Goal: Task Accomplishment & Management: Manage account settings

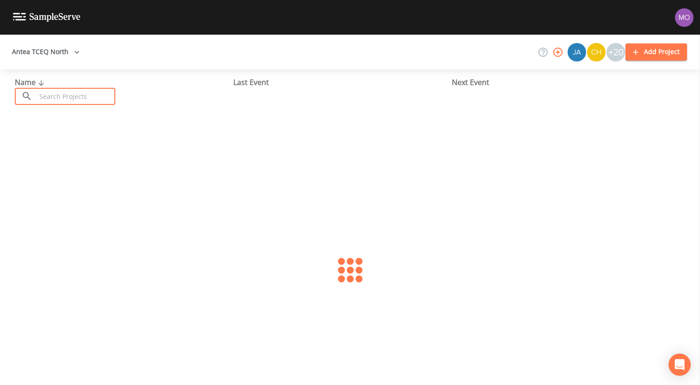
click at [73, 100] on input "text" at bounding box center [75, 96] width 79 height 17
paste input "TX1110088"
type input "TX1110088"
click at [65, 143] on link "[GEOGRAPHIC_DATA] (TX1110088)" at bounding box center [74, 142] width 119 height 10
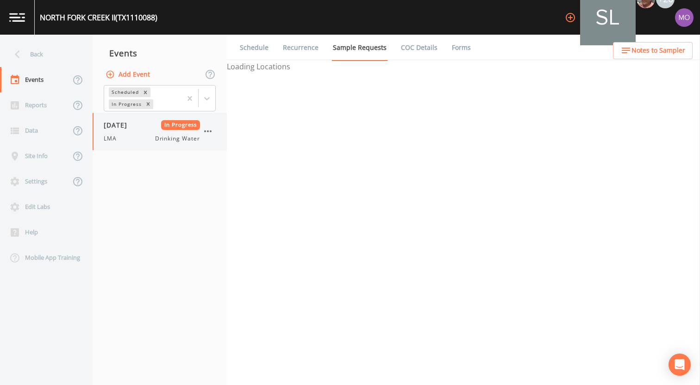
click at [122, 133] on div "[DATE] In Progress LMA Drinking Water" at bounding box center [152, 131] width 96 height 23
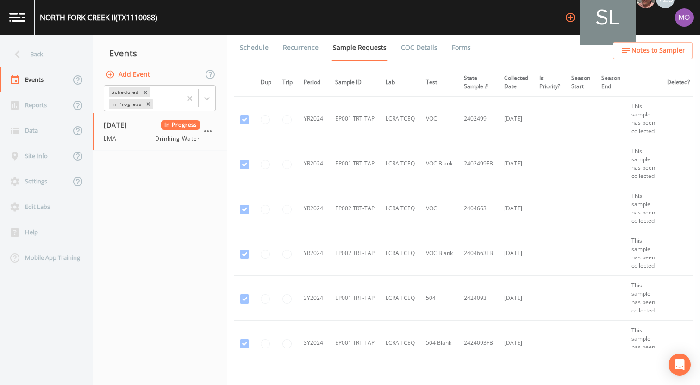
click at [458, 50] on link "Forms" at bounding box center [461, 48] width 22 height 26
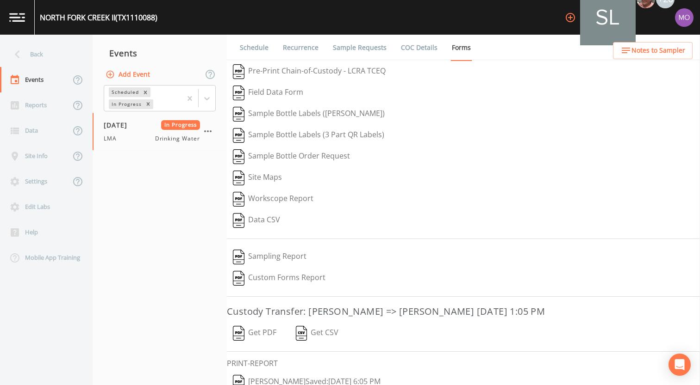
scroll to position [39, 0]
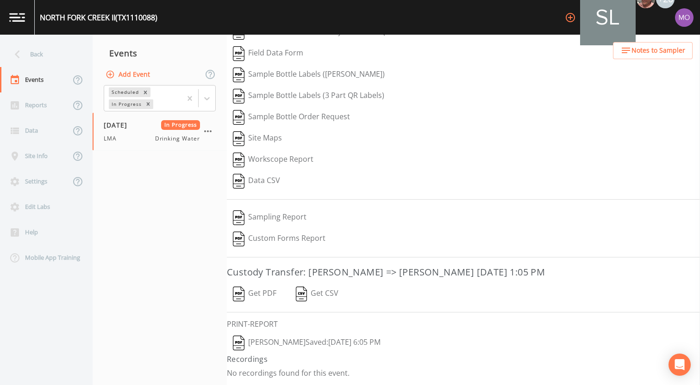
click at [140, 74] on button "Add Event" at bounding box center [129, 74] width 50 height 17
type input "JWH"
type input "[DATE]"
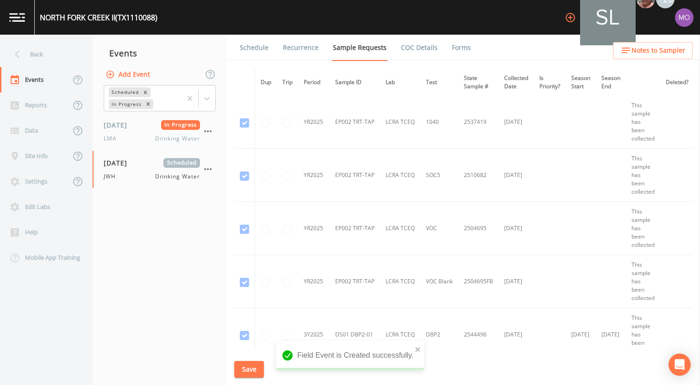
scroll to position [1620, 0]
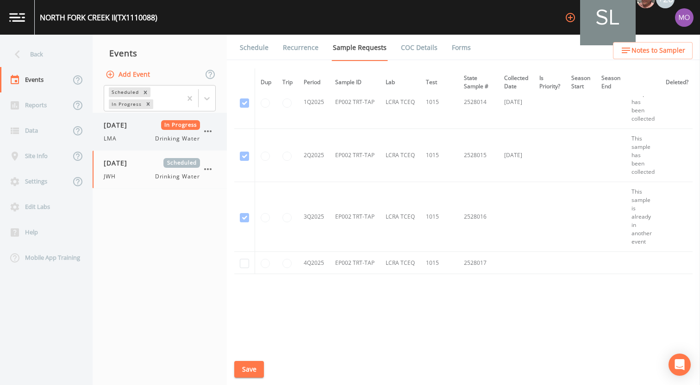
click at [127, 142] on div "LMA Drinking Water" at bounding box center [152, 139] width 96 height 8
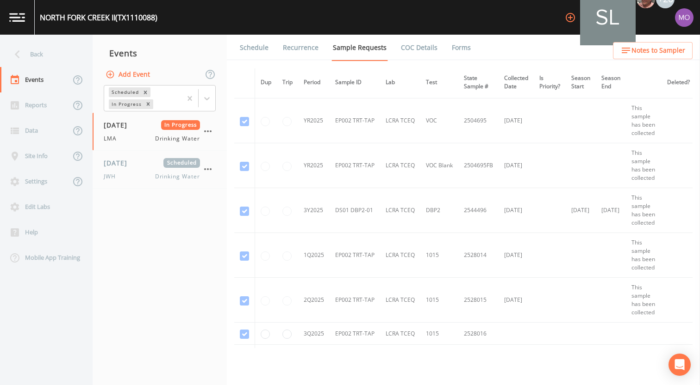
scroll to position [1353, 0]
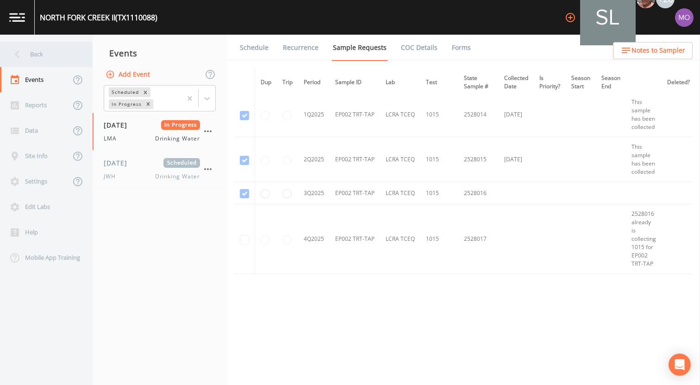
click at [25, 55] on div "Back" at bounding box center [41, 54] width 83 height 25
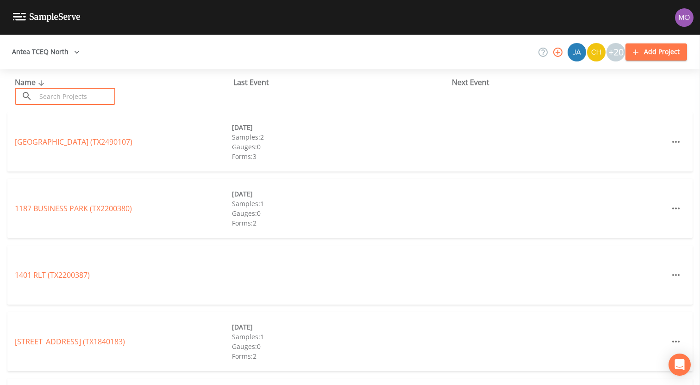
click at [62, 91] on input "text" at bounding box center [75, 96] width 79 height 17
paste input "TX1110089"
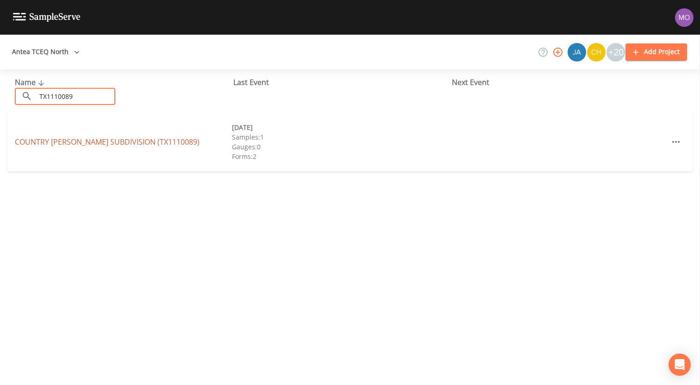
type input "TX1110089"
click at [62, 142] on link "[GEOGRAPHIC_DATA][PERSON_NAME] (TX1110089)" at bounding box center [107, 142] width 185 height 10
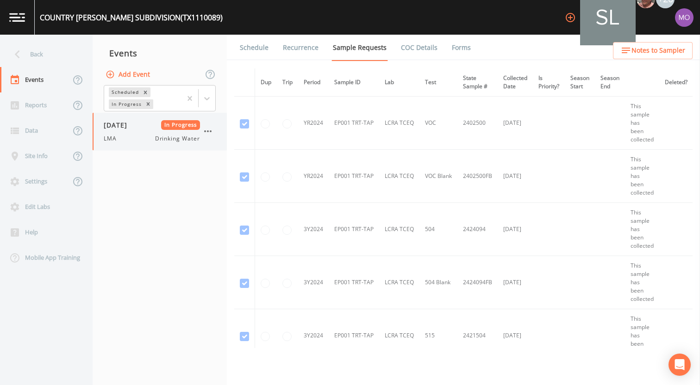
click at [131, 131] on div "[DATE] In Progress LMA Drinking Water" at bounding box center [152, 131] width 96 height 23
click at [457, 48] on link "Forms" at bounding box center [461, 48] width 22 height 26
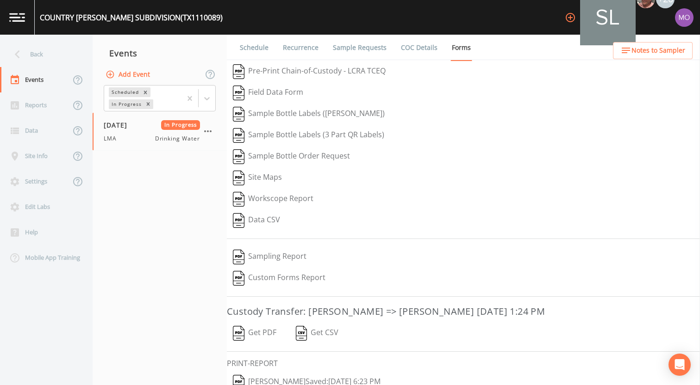
scroll to position [39, 0]
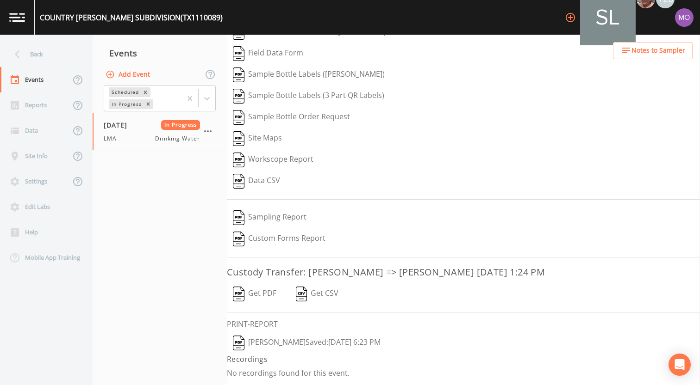
click at [145, 77] on button "Add Event" at bounding box center [129, 74] width 50 height 17
type input "JWH"
type input "[DATE]"
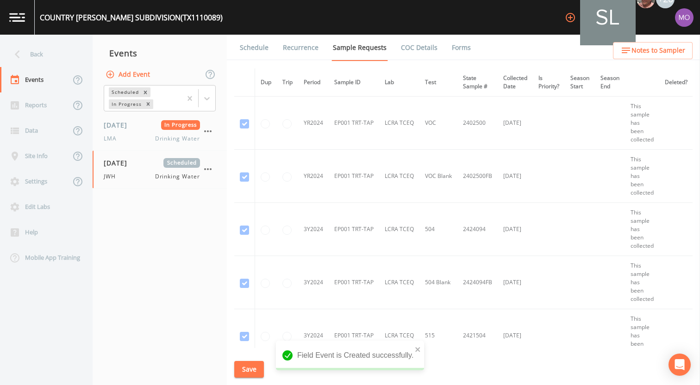
scroll to position [387, 0]
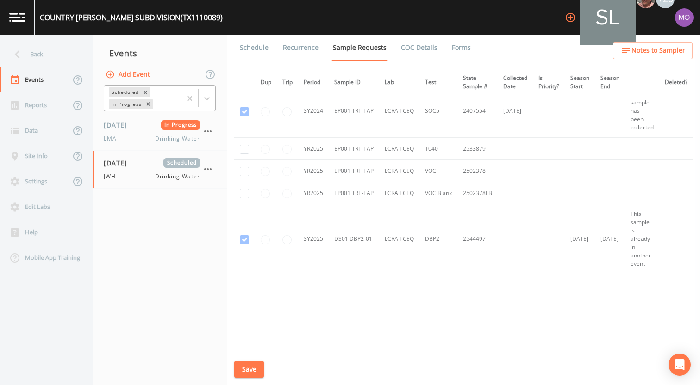
click at [126, 102] on div "In Progress" at bounding box center [126, 104] width 34 height 10
click at [126, 117] on div "Completed" at bounding box center [160, 112] width 112 height 8
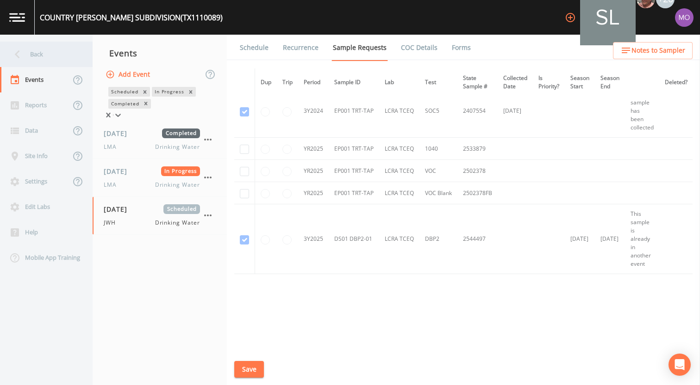
click at [56, 51] on div "Back" at bounding box center [41, 54] width 83 height 25
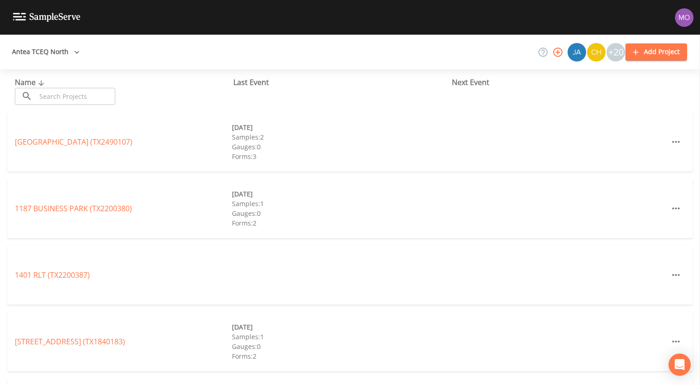
click at [79, 98] on input "text" at bounding box center [75, 96] width 79 height 17
paste input "TX1110088"
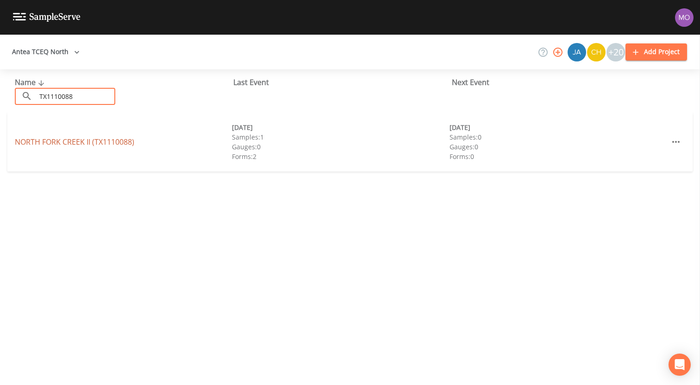
type input "TX1110088"
click at [76, 142] on link "[GEOGRAPHIC_DATA] (TX1110088)" at bounding box center [74, 142] width 119 height 10
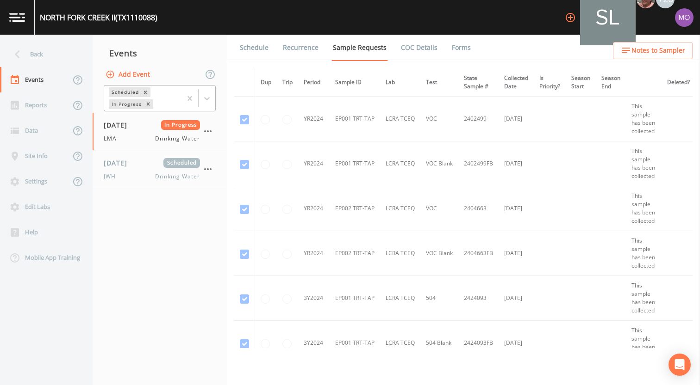
click at [129, 95] on div "Scheduled" at bounding box center [124, 92] width 31 height 10
click at [129, 117] on div "Completed" at bounding box center [160, 112] width 112 height 8
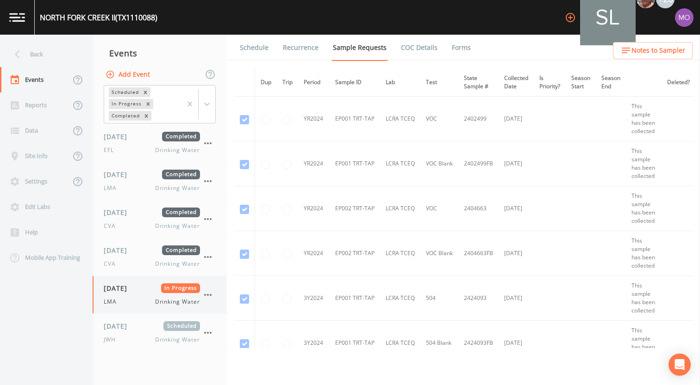
click at [139, 304] on div "LMA Drinking Water" at bounding box center [152, 302] width 96 height 8
click at [459, 50] on link "Forms" at bounding box center [461, 48] width 22 height 26
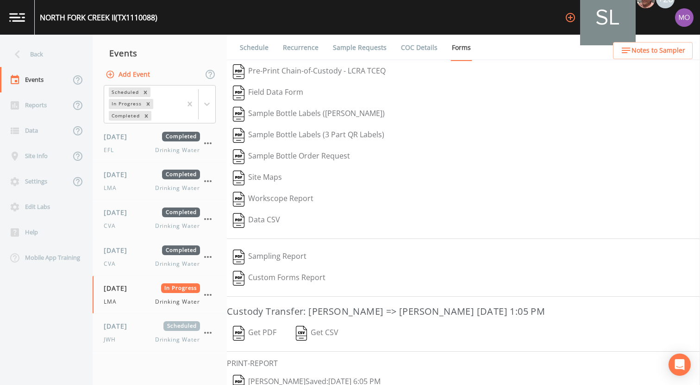
scroll to position [39, 0]
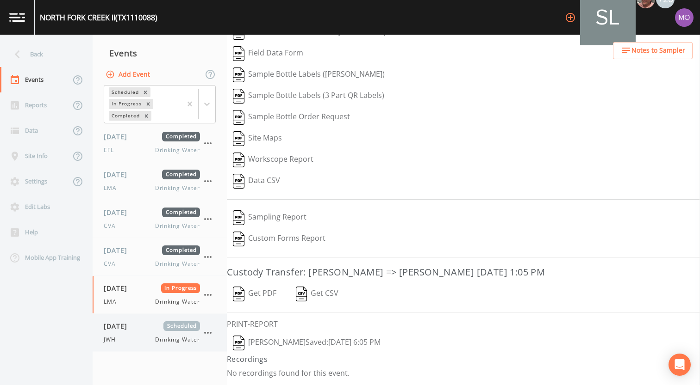
click at [134, 330] on span "[DATE]" at bounding box center [119, 327] width 30 height 10
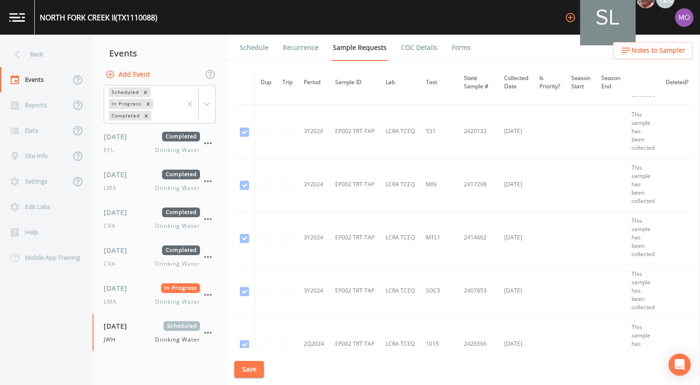
scroll to position [732, 0]
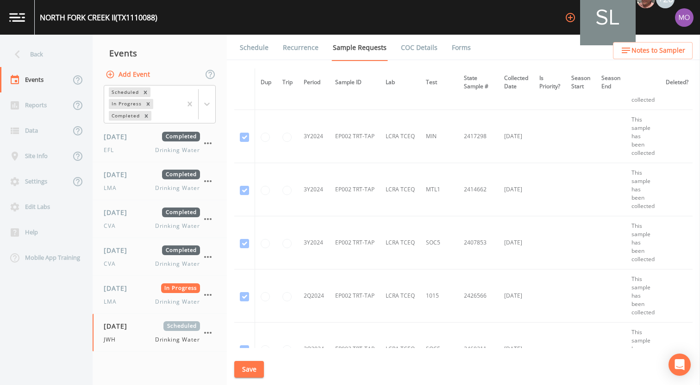
click at [258, 52] on link "Schedule" at bounding box center [253, 48] width 31 height 26
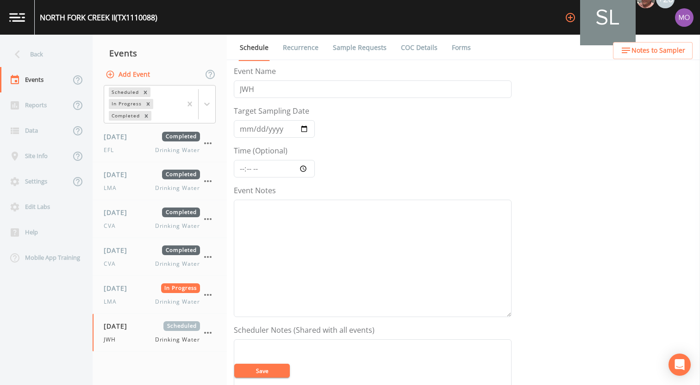
scroll to position [267, 0]
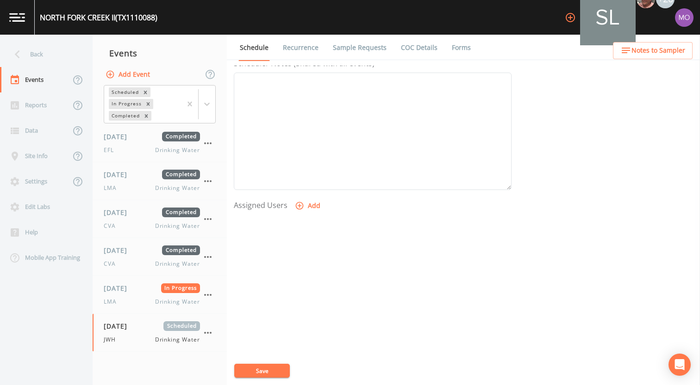
click at [306, 210] on button "Add" at bounding box center [308, 206] width 31 height 17
select select "5228c763-cea1-42f9-884e-47d3eb1fbd8b"
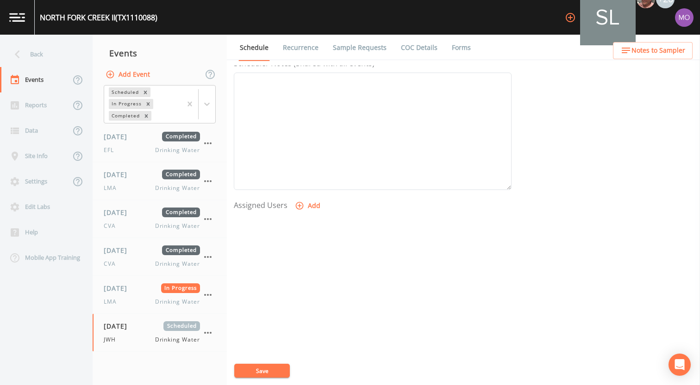
select select
click at [267, 367] on button "Save" at bounding box center [262, 371] width 56 height 14
click at [56, 58] on div "Back" at bounding box center [41, 54] width 83 height 25
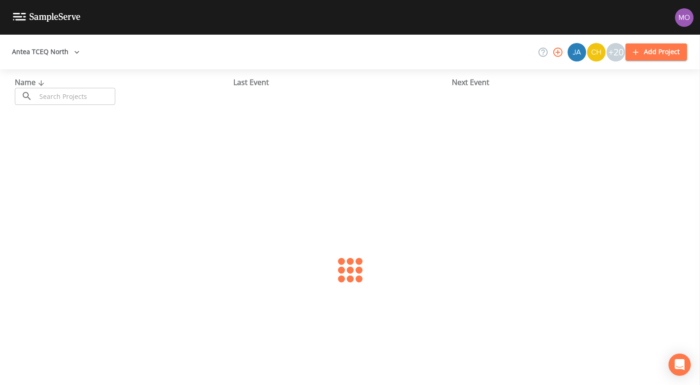
click at [71, 95] on input "text" at bounding box center [75, 96] width 79 height 17
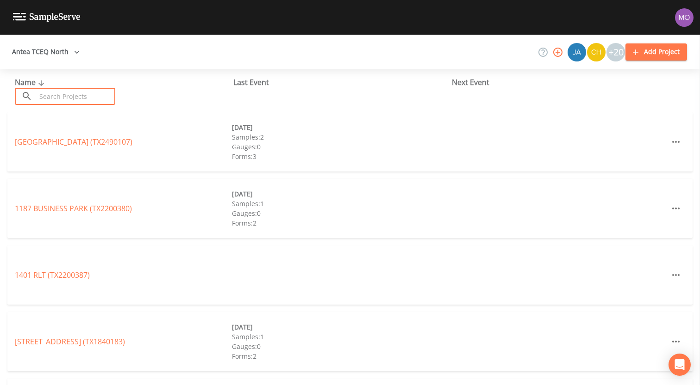
paste input "TX1110089"
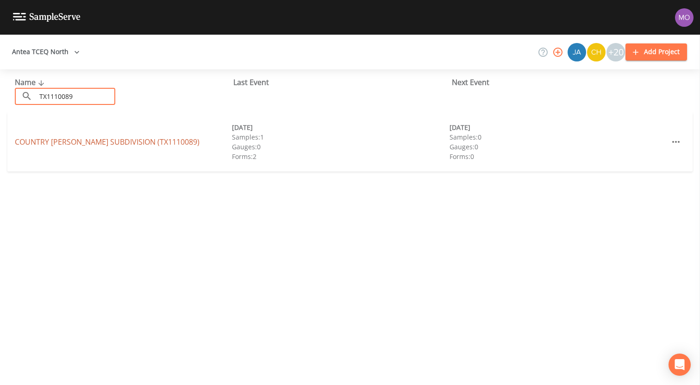
type input "TX1110089"
click at [63, 139] on link "[GEOGRAPHIC_DATA][PERSON_NAME] (TX1110089)" at bounding box center [107, 142] width 185 height 10
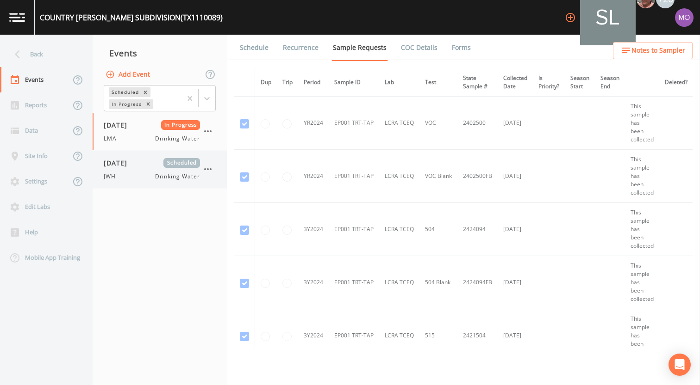
click at [132, 165] on span "[DATE]" at bounding box center [119, 163] width 30 height 10
click at [246, 44] on link "Schedule" at bounding box center [253, 48] width 31 height 26
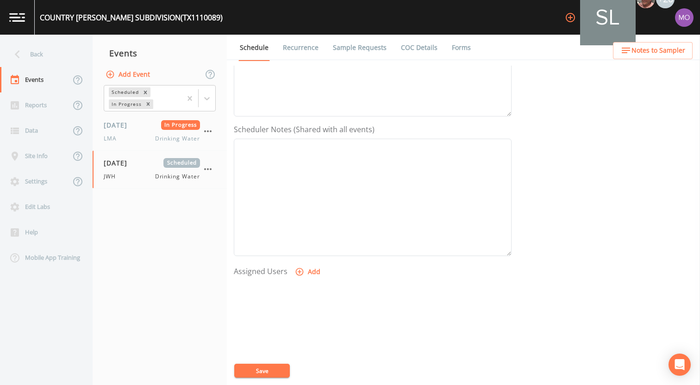
scroll to position [267, 0]
click at [303, 205] on button "Add" at bounding box center [308, 206] width 31 height 17
select select "5228c763-cea1-42f9-884e-47d3eb1fbd8b"
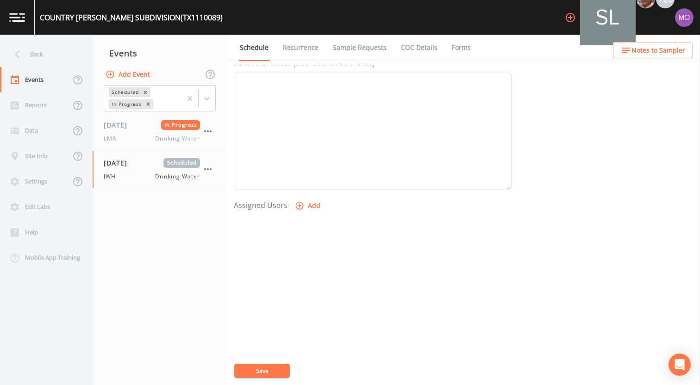
select select
click at [244, 363] on div "Event Name JWH Target Sampling Date [DATE] Time (Optional) Event Notes Schedule…" at bounding box center [467, 226] width 466 height 320
click at [242, 368] on button "Save" at bounding box center [262, 371] width 56 height 14
click at [41, 57] on div "Back" at bounding box center [41, 54] width 83 height 25
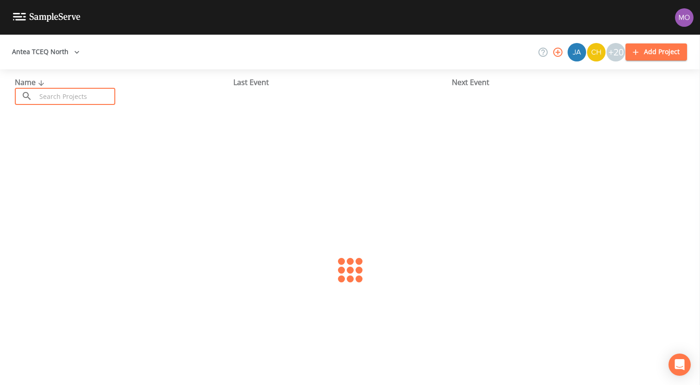
click at [61, 89] on input "text" at bounding box center [75, 96] width 79 height 17
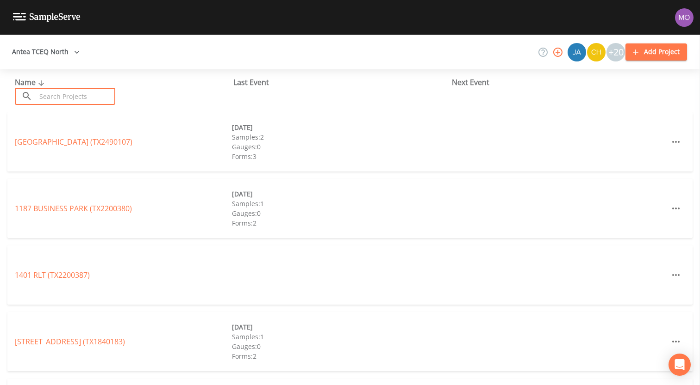
paste input "TX1110088"
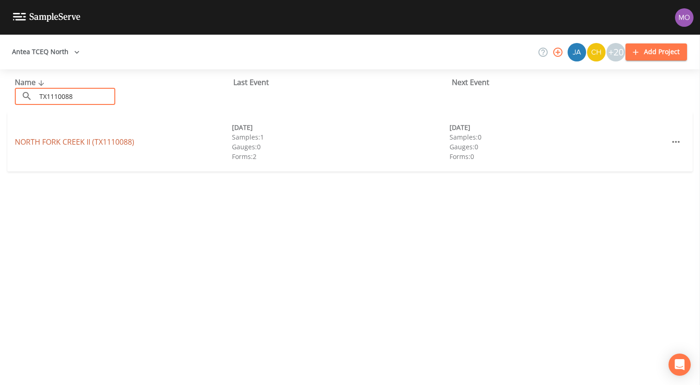
type input "TX1110088"
click at [71, 142] on link "[GEOGRAPHIC_DATA] (TX1110088)" at bounding box center [74, 142] width 119 height 10
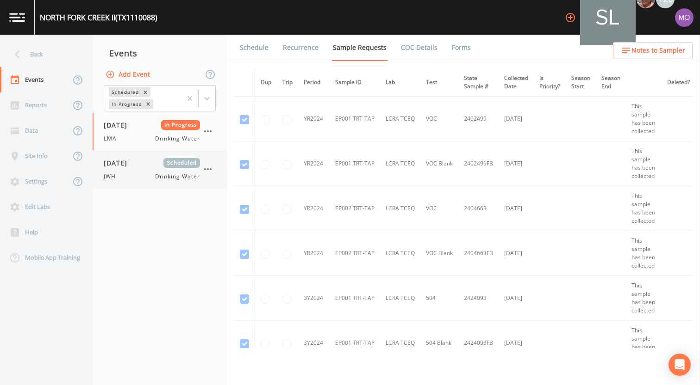
click at [124, 174] on div "JWH Drinking Water" at bounding box center [152, 177] width 96 height 8
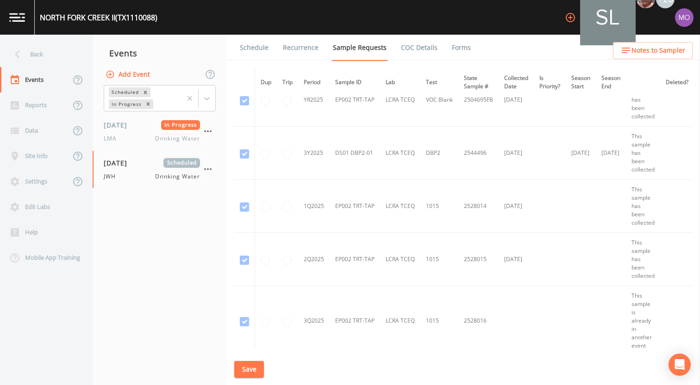
scroll to position [1620, 0]
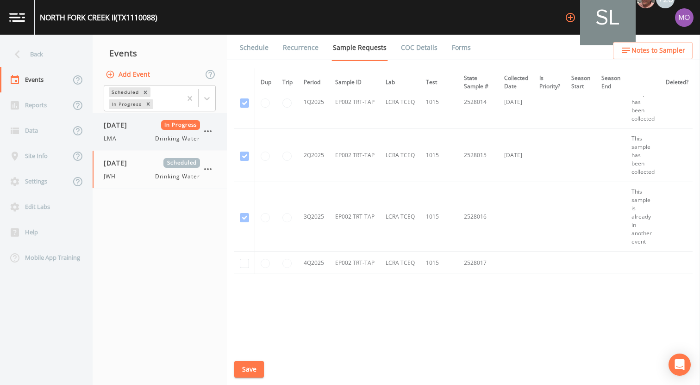
click at [149, 137] on div "LMA Drinking Water" at bounding box center [152, 139] width 96 height 8
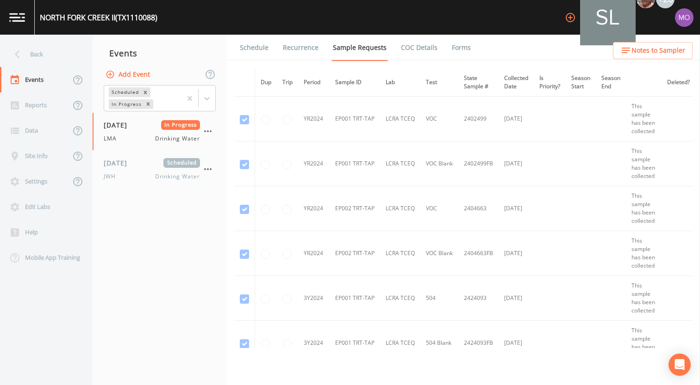
click at [458, 48] on link "Forms" at bounding box center [461, 48] width 22 height 26
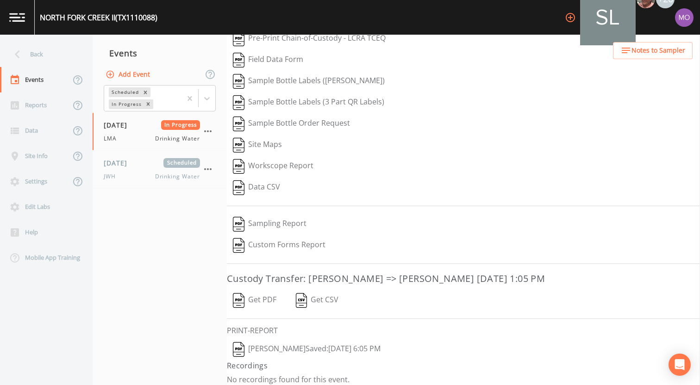
scroll to position [39, 0]
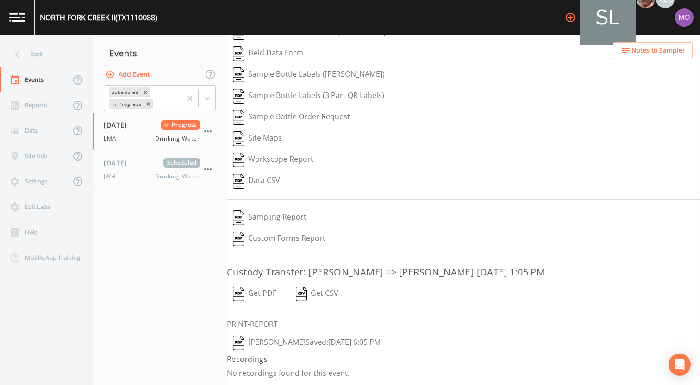
click at [238, 341] on img "button" at bounding box center [239, 343] width 12 height 15
click at [47, 52] on div "Back" at bounding box center [41, 54] width 83 height 25
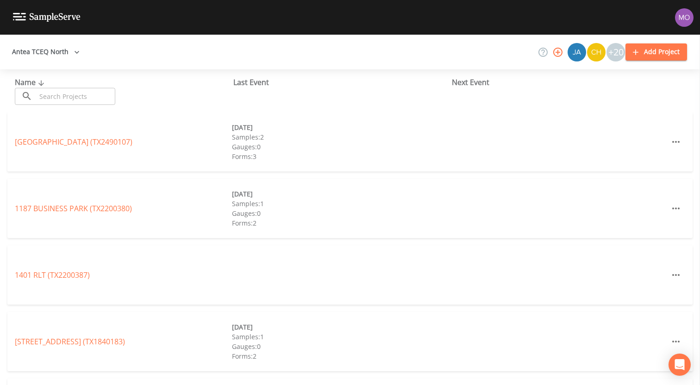
click at [76, 95] on input "text" at bounding box center [75, 96] width 79 height 17
paste input "TX1110089"
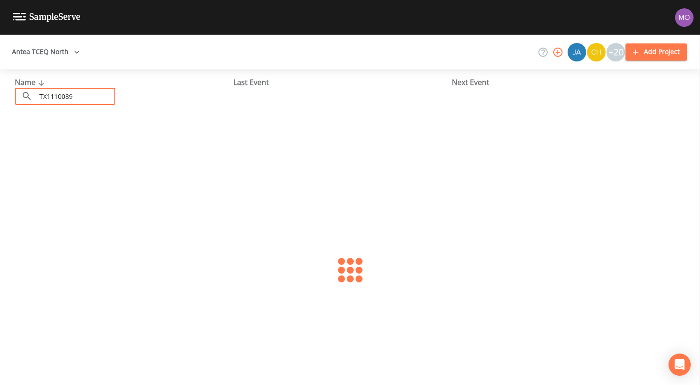
type input "TX1110089"
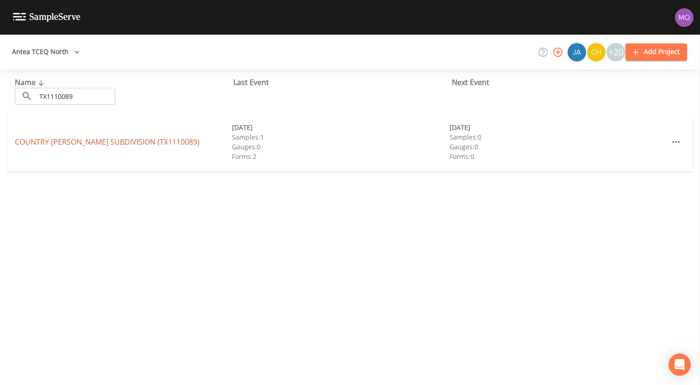
click at [100, 143] on link "[GEOGRAPHIC_DATA][PERSON_NAME] (TX1110089)" at bounding box center [107, 142] width 185 height 10
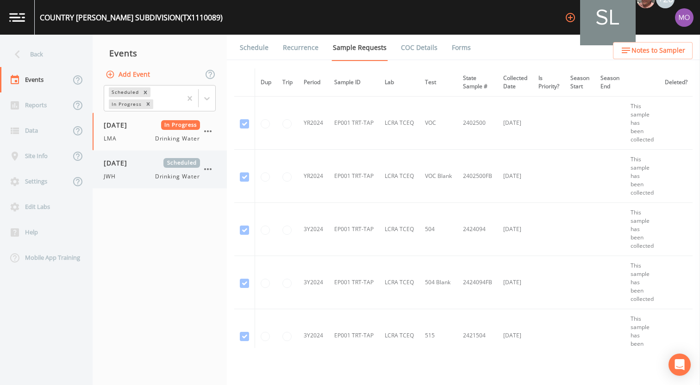
click at [132, 169] on div "[DATE] Scheduled JWH Drinking Water" at bounding box center [152, 169] width 96 height 23
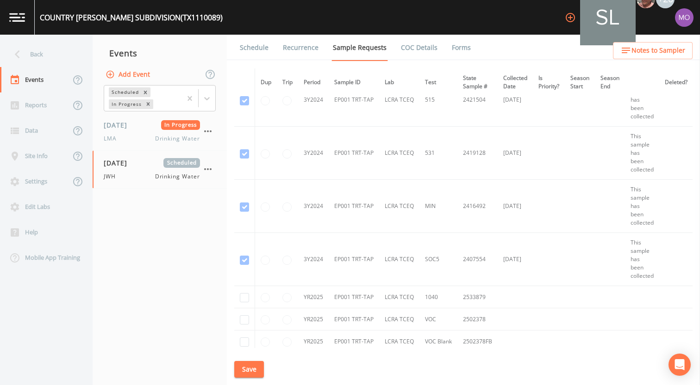
scroll to position [387, 0]
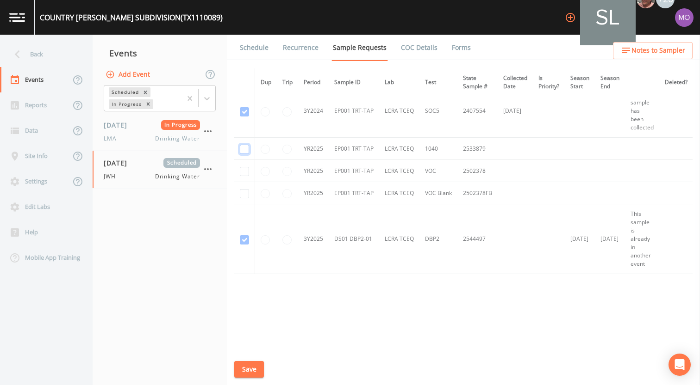
click at [244, 147] on input "checkbox" at bounding box center [244, 149] width 9 height 9
checkbox input "true"
click at [244, 167] on input "checkbox" at bounding box center [244, 171] width 9 height 9
checkbox input "true"
click at [244, 191] on input "checkbox" at bounding box center [244, 193] width 9 height 9
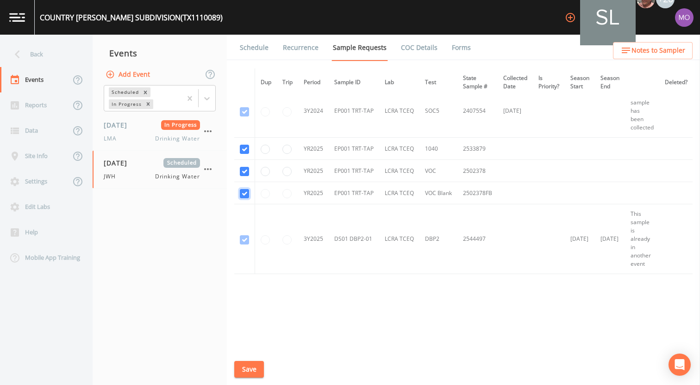
checkbox input "true"
click at [246, 361] on button "Save" at bounding box center [249, 369] width 30 height 17
click at [260, 47] on link "Schedule" at bounding box center [253, 48] width 31 height 26
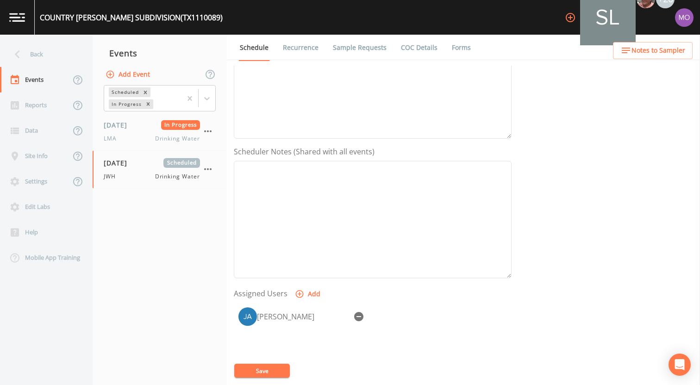
scroll to position [267, 0]
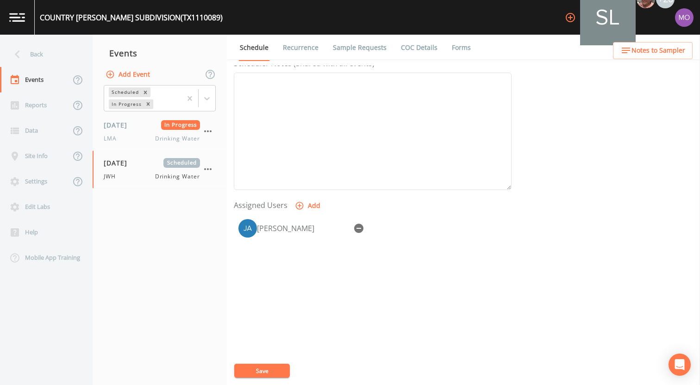
click at [243, 373] on button "Save" at bounding box center [262, 371] width 56 height 14
